Goal: Task Accomplishment & Management: Complete application form

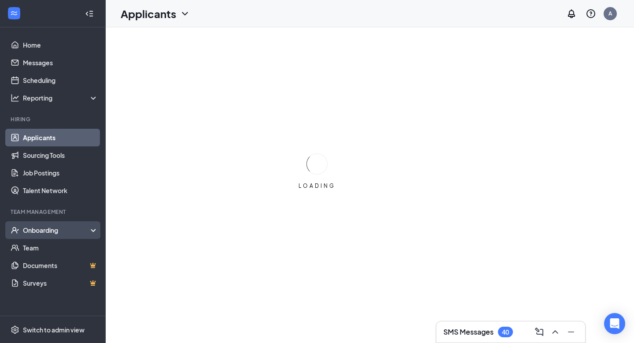
click at [56, 237] on div "Onboarding" at bounding box center [53, 230] width 106 height 18
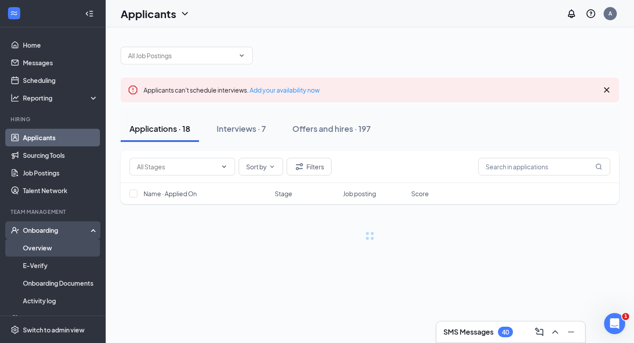
click at [61, 244] on link "Overview" at bounding box center [60, 248] width 75 height 18
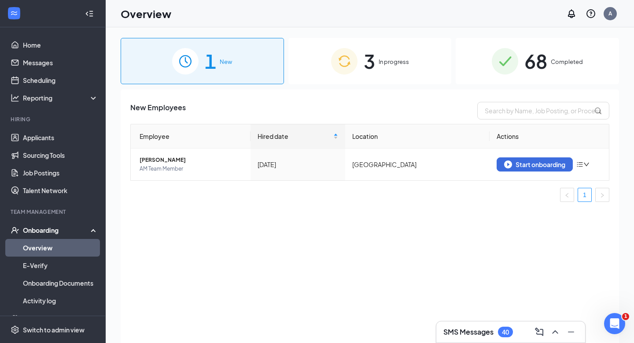
click at [388, 70] on div "3 In progress" at bounding box center [369, 61] width 163 height 46
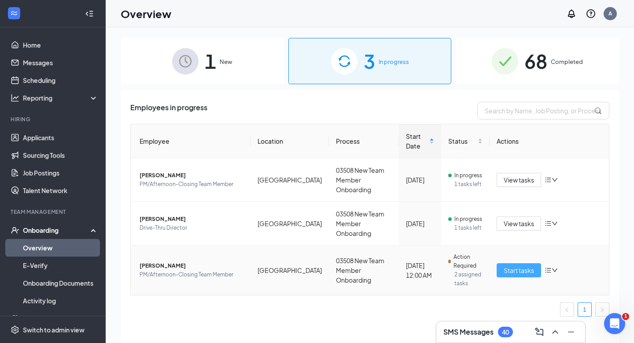
click at [523, 265] on span "Start tasks" at bounding box center [519, 270] width 30 height 10
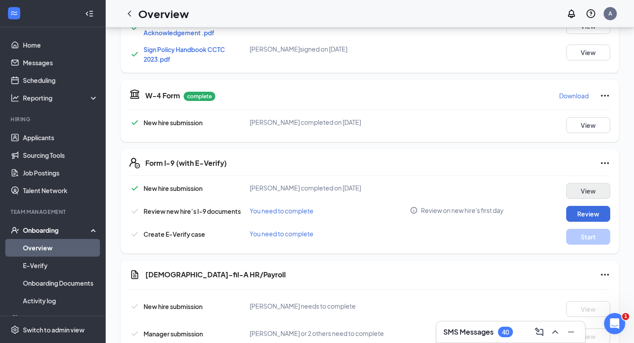
scroll to position [251, 0]
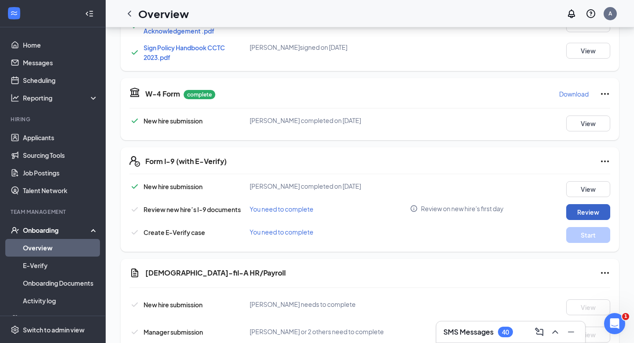
click at [592, 210] on button "Review" at bounding box center [588, 212] width 44 height 16
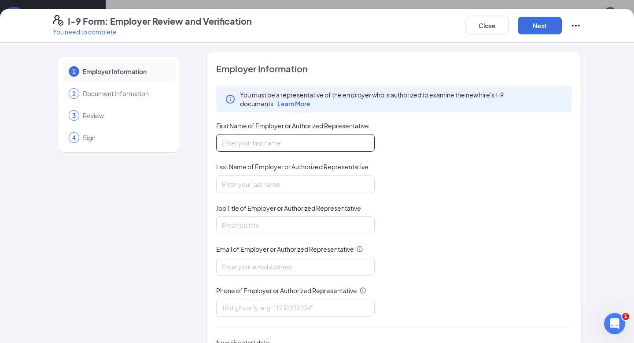
click at [257, 147] on input "First Name of Employer or Authorized Representative" at bounding box center [295, 143] width 158 height 18
type input "[PERSON_NAME]"
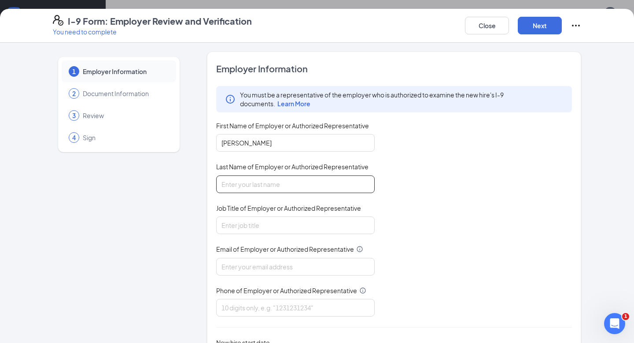
click at [251, 186] on input "Last Name of Employer or Authorized Representative" at bounding box center [295, 184] width 158 height 18
type input "[PERSON_NAME][DEMOGRAPHIC_DATA]"
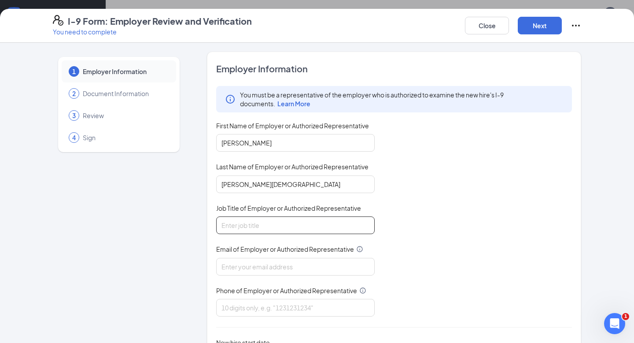
click at [247, 228] on input "Job Title of Employer or Authorized Representative" at bounding box center [295, 225] width 158 height 18
type input "Director"
click at [260, 266] on input "Email of Employer or Authorized Representative" at bounding box center [295, 267] width 158 height 18
type input "[EMAIL_ADDRESS][DOMAIN_NAME]"
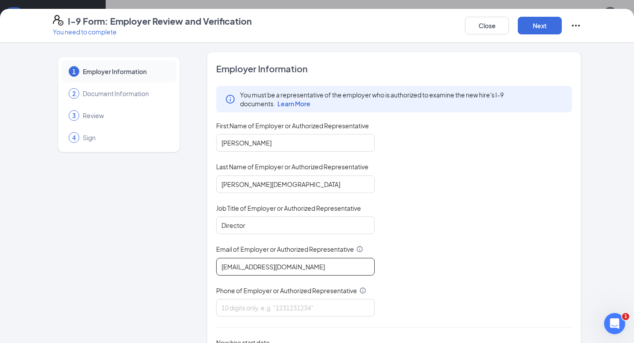
scroll to position [63, 0]
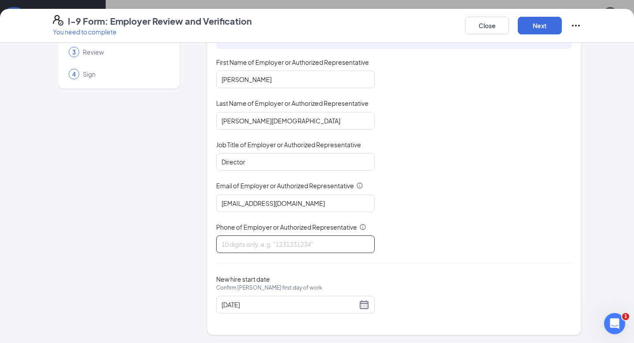
click at [284, 243] on input "Phone of Employer or Authorized Representative" at bounding box center [295, 244] width 158 height 18
type input "8139090953"
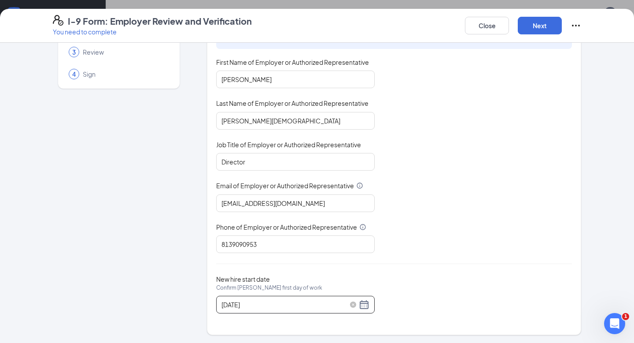
click at [368, 300] on div "[DATE]" at bounding box center [295, 304] width 148 height 11
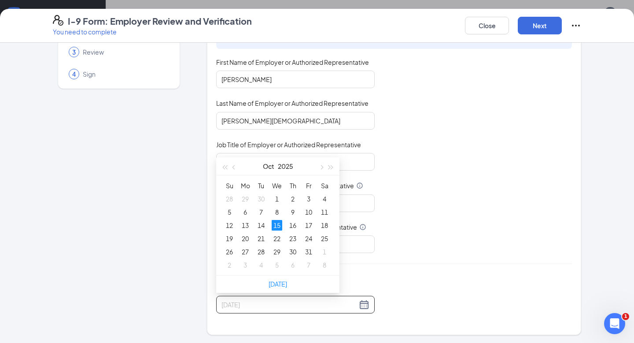
type input "[DATE]"
click at [280, 224] on div "15" at bounding box center [277, 225] width 11 height 11
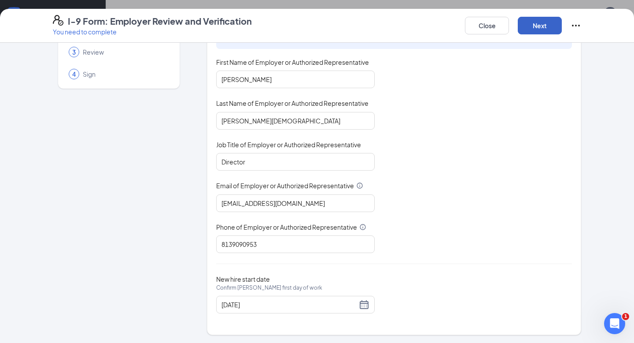
click at [541, 24] on button "Next" at bounding box center [540, 26] width 44 height 18
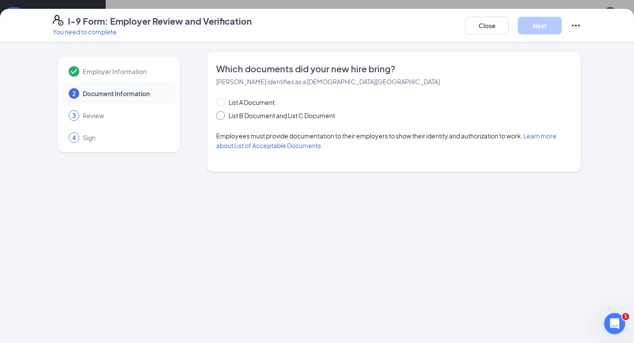
click at [243, 117] on span "List B Document and List C Document" at bounding box center [282, 116] width 114 height 10
click at [222, 117] on input "List B Document and List C Document" at bounding box center [219, 114] width 6 height 6
radio input "true"
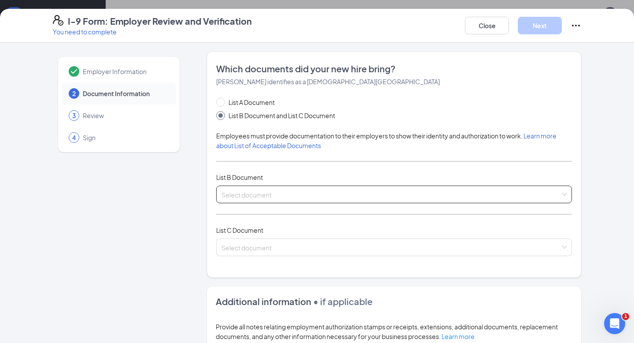
click at [242, 196] on input "search" at bounding box center [390, 192] width 339 height 13
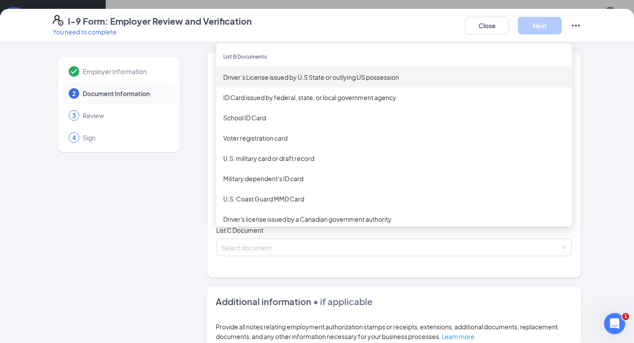
click at [289, 81] on div "Driver’s License issued by U.S State or outlying US possession" at bounding box center [394, 77] width 356 height 20
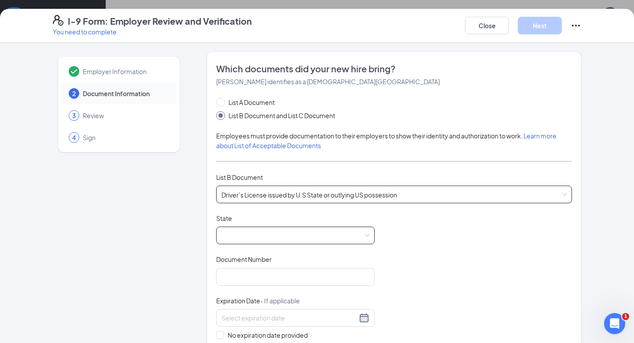
click at [250, 236] on span at bounding box center [295, 235] width 148 height 17
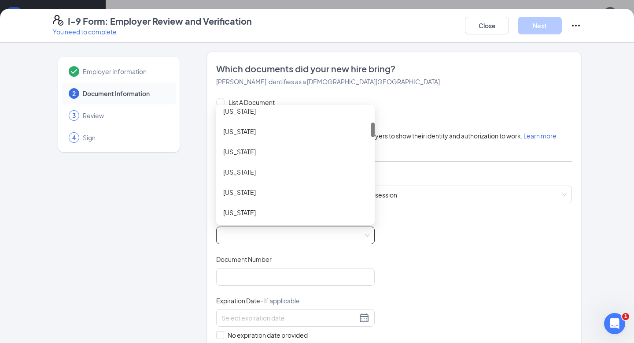
scroll to position [134, 0]
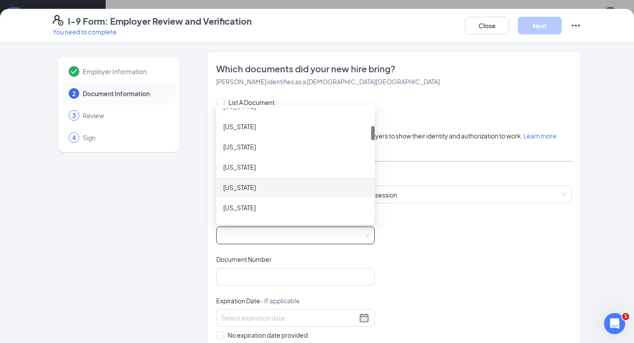
click at [254, 185] on div "[US_STATE]" at bounding box center [295, 187] width 144 height 10
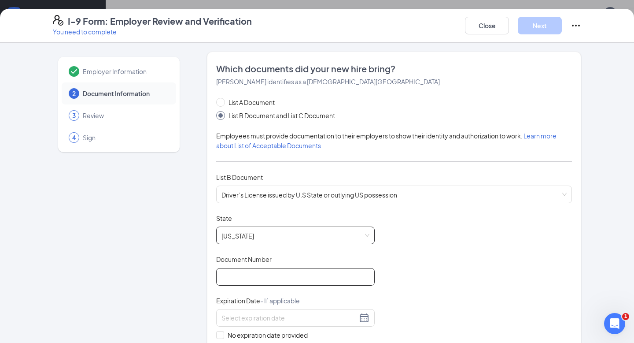
click at [263, 273] on input "Document Number" at bounding box center [295, 277] width 158 height 18
type input "D560103081850"
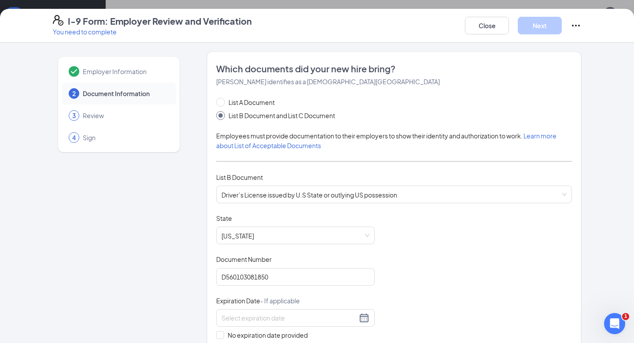
click at [391, 265] on div "Document Title Driver’s License issued by U.S State or outlying US possession S…" at bounding box center [394, 297] width 356 height 167
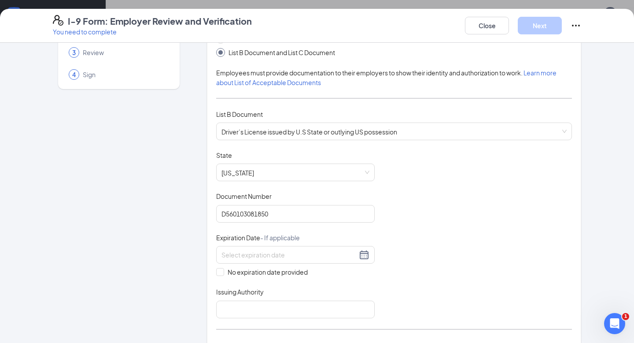
scroll to position [92, 0]
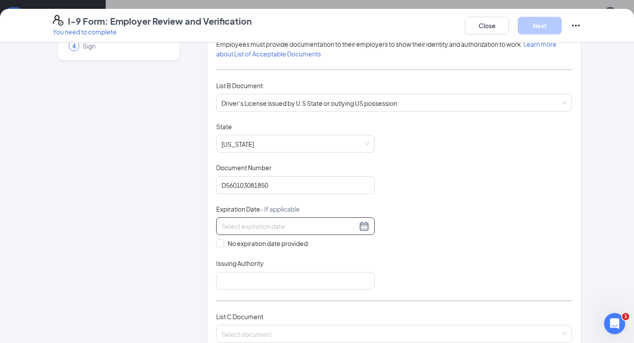
click at [288, 225] on input at bounding box center [289, 226] width 136 height 10
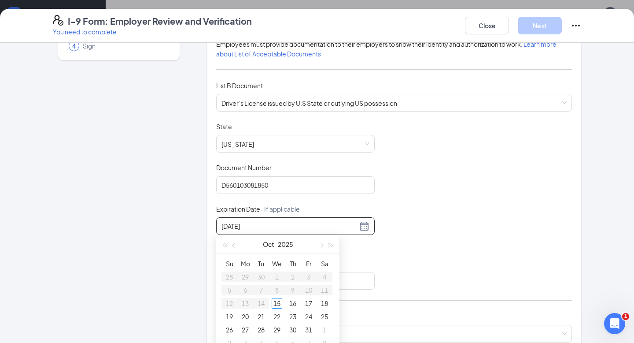
click at [221, 225] on div "[DATE]" at bounding box center [295, 226] width 158 height 18
click at [222, 225] on input "[DATE]" at bounding box center [289, 226] width 136 height 10
click at [229, 331] on div "25" at bounding box center [229, 329] width 11 height 11
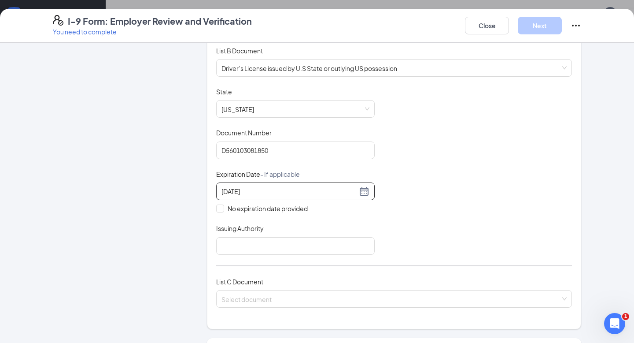
scroll to position [132, 0]
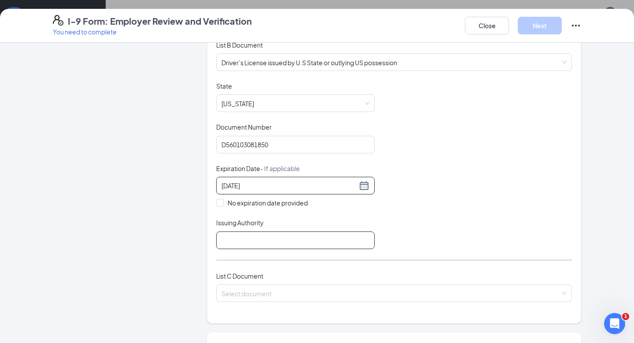
type input "[DATE]"
click at [292, 244] on input "Issuing Authority" at bounding box center [295, 240] width 158 height 18
type input "[US_STATE]"
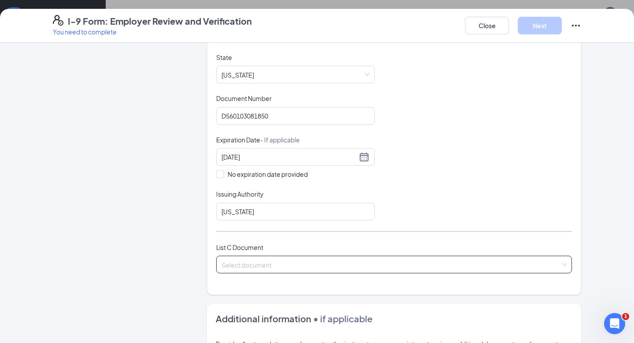
click at [262, 261] on input "search" at bounding box center [390, 262] width 339 height 13
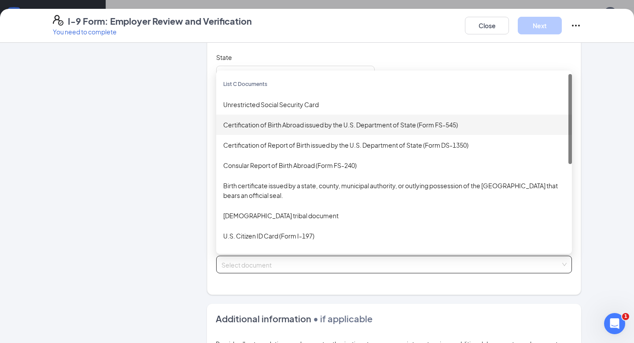
click at [310, 107] on div "Unrestricted Social Security Card" at bounding box center [394, 105] width 342 height 10
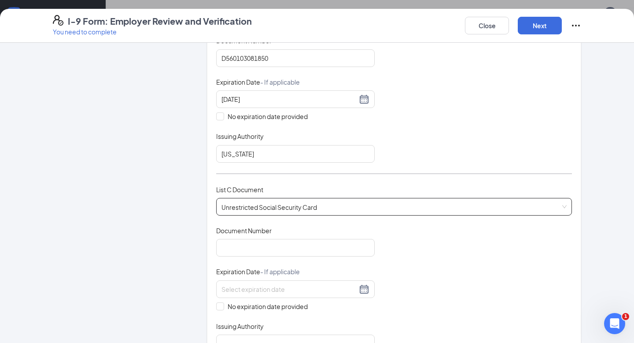
scroll to position [219, 0]
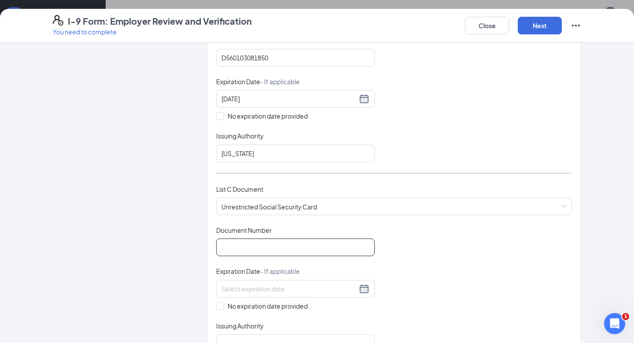
click at [256, 241] on input "Document Number" at bounding box center [295, 247] width 158 height 18
type input "421632580"
click at [222, 302] on span at bounding box center [220, 306] width 8 height 8
click at [222, 302] on input "No expiration date provided" at bounding box center [219, 305] width 6 height 6
checkbox input "true"
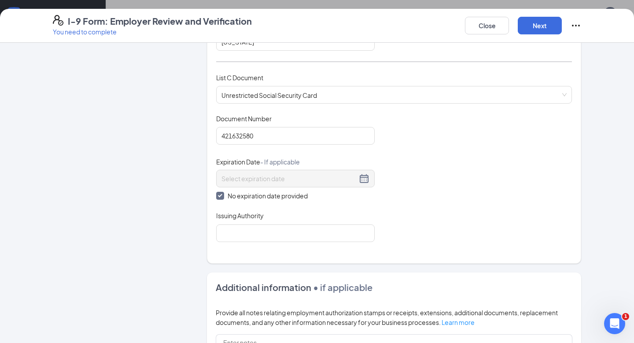
scroll to position [332, 0]
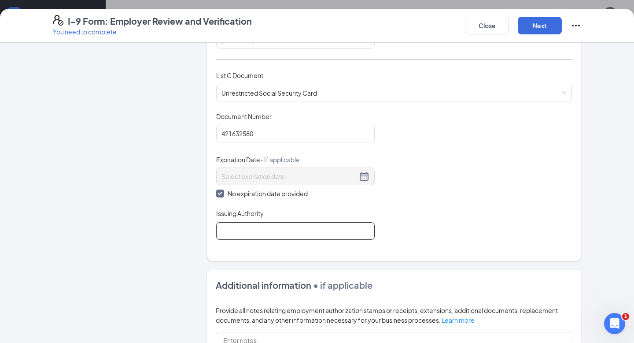
click at [243, 226] on input "Issuing Authority" at bounding box center [295, 231] width 158 height 18
type input "Social Security Administration"
click at [428, 223] on div "Document Title Unrestricted Social Security Card Document Number 421632580 Expi…" at bounding box center [394, 176] width 356 height 128
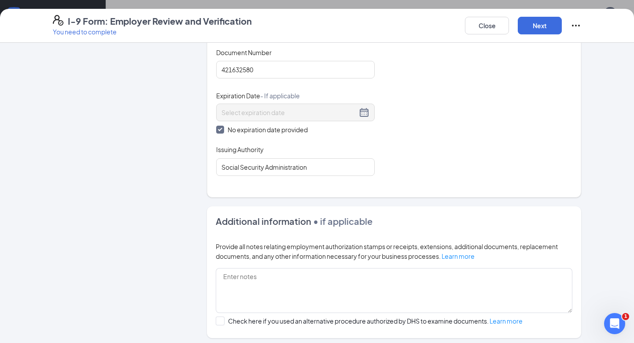
scroll to position [394, 0]
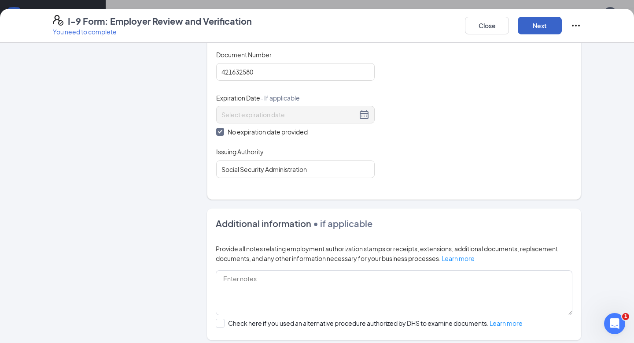
click at [540, 26] on button "Next" at bounding box center [540, 26] width 44 height 18
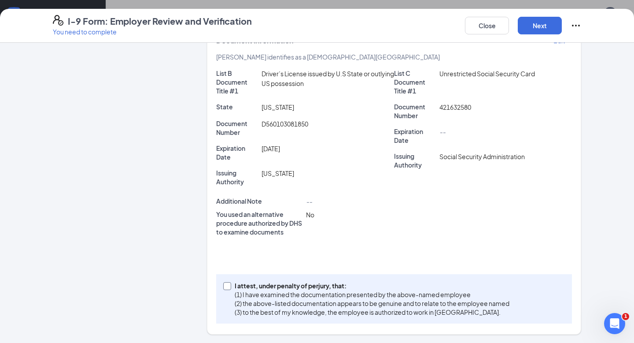
click at [225, 285] on input "I attest, under penalty of [PERSON_NAME], that: (1) I have examined the documen…" at bounding box center [226, 285] width 6 height 6
checkbox input "true"
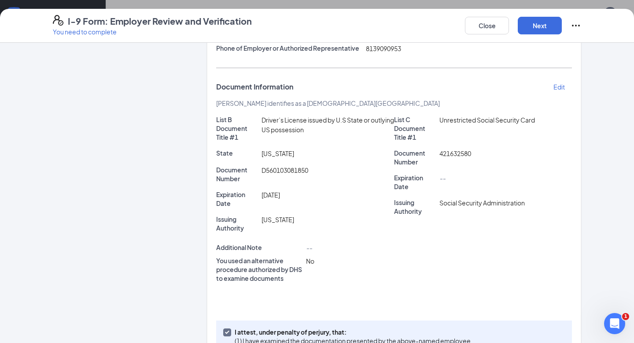
scroll to position [157, 0]
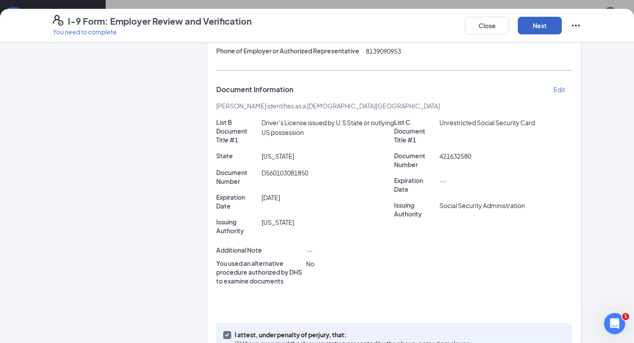
click at [547, 24] on button "Next" at bounding box center [540, 26] width 44 height 18
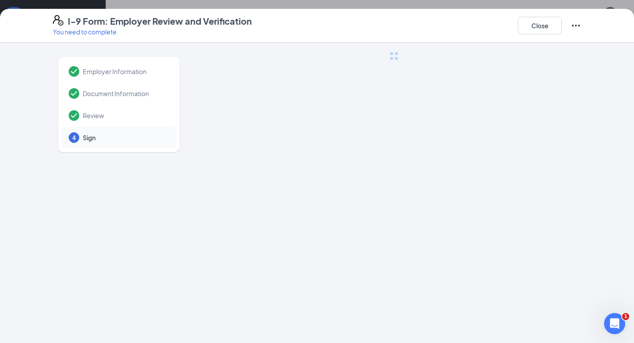
scroll to position [0, 0]
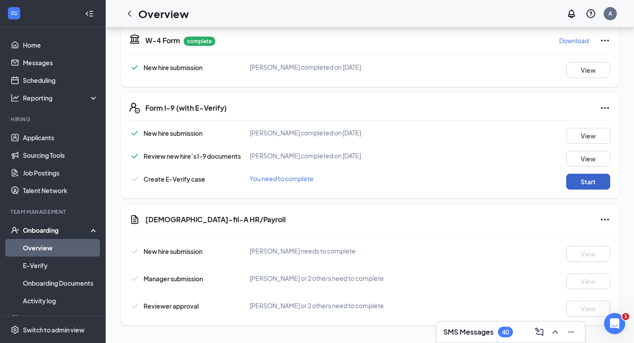
click at [592, 179] on button "Start" at bounding box center [588, 181] width 44 height 16
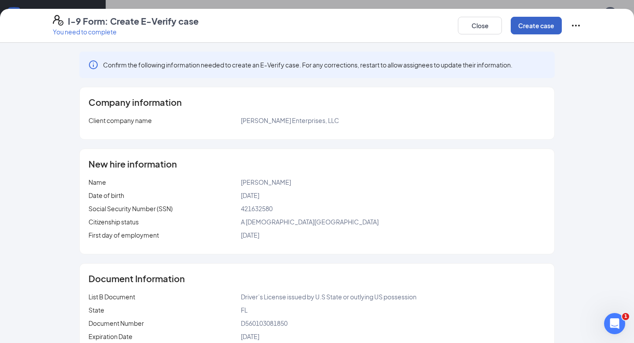
click at [546, 22] on button "Create case" at bounding box center [536, 26] width 51 height 18
